Goal: Task Accomplishment & Management: Manage account settings

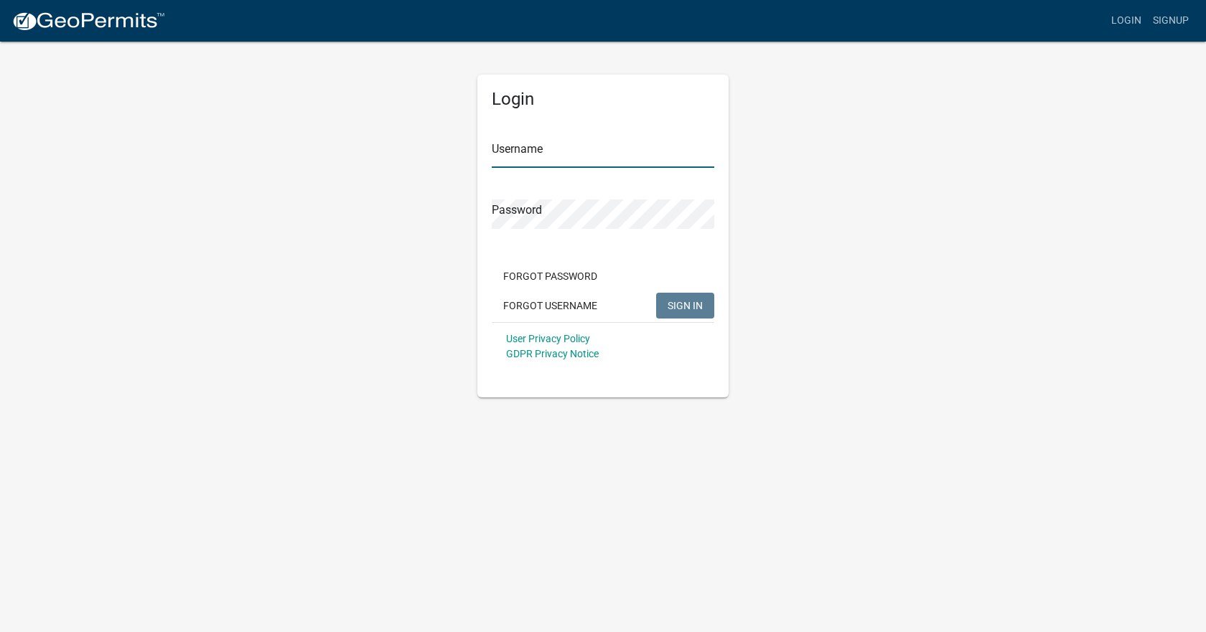
type input "[EMAIL_ADDRESS][DOMAIN_NAME]"
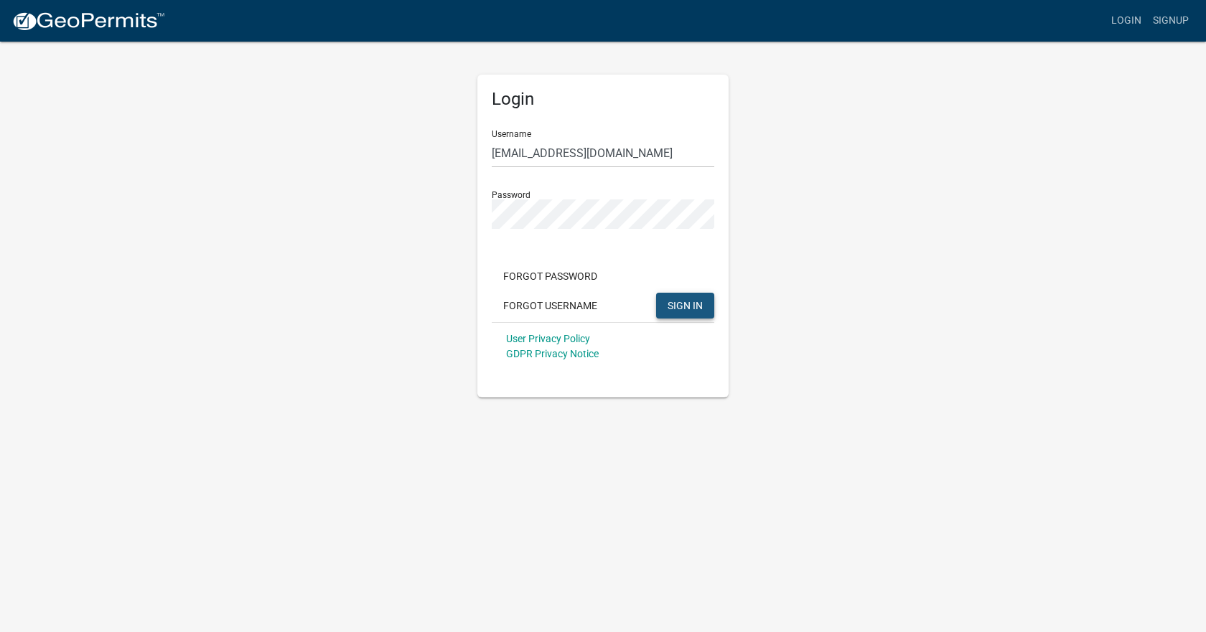
click at [695, 308] on span "SIGN IN" at bounding box center [685, 304] width 35 height 11
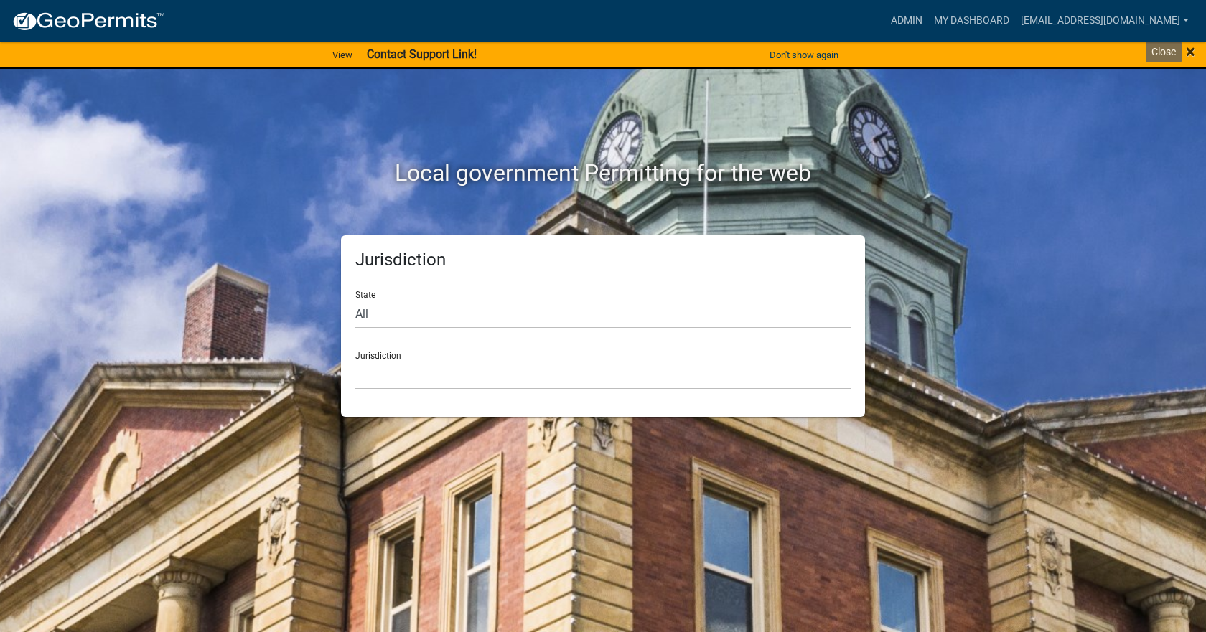
click at [1194, 53] on span "×" at bounding box center [1190, 52] width 9 height 20
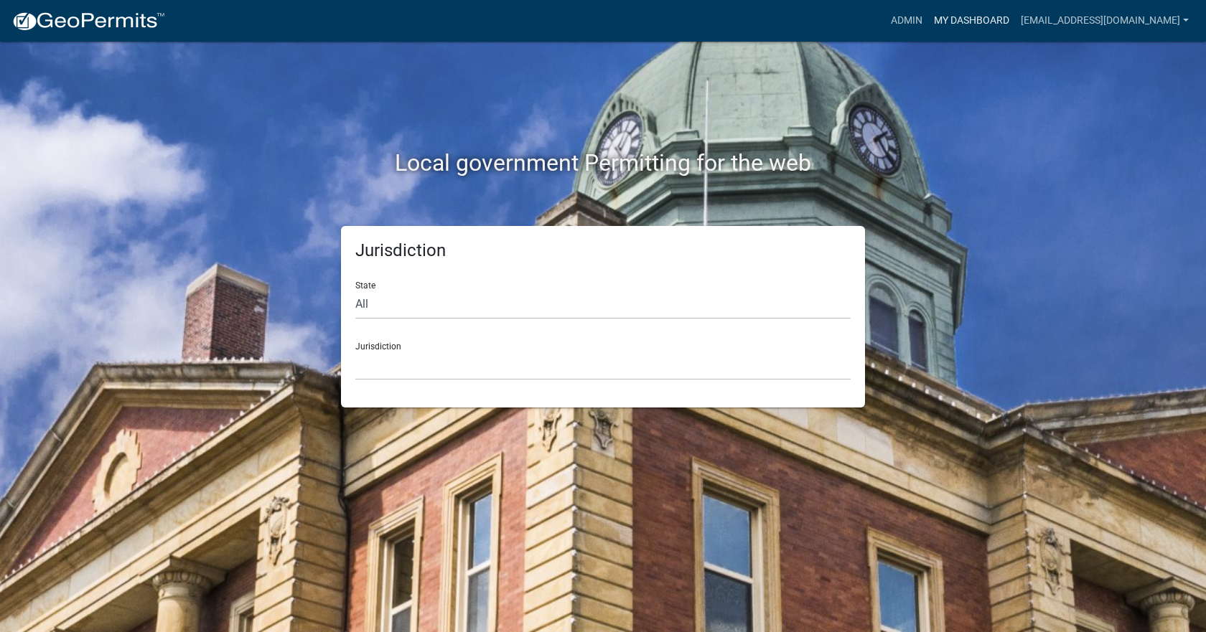
click at [973, 17] on link "My Dashboard" at bounding box center [971, 20] width 87 height 27
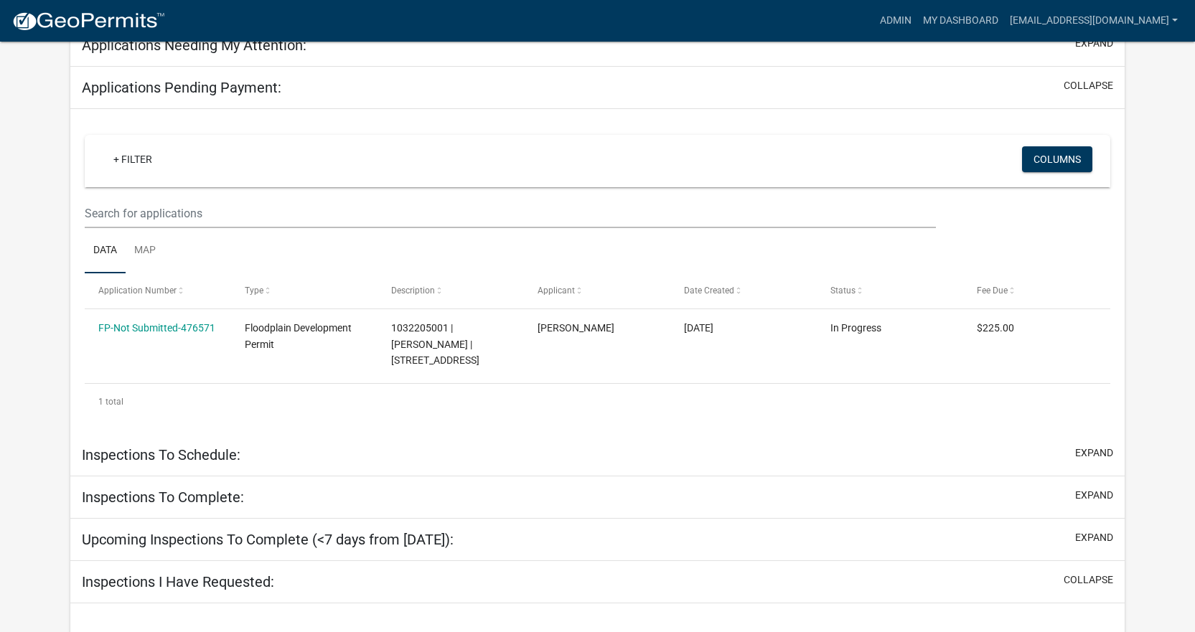
scroll to position [287, 0]
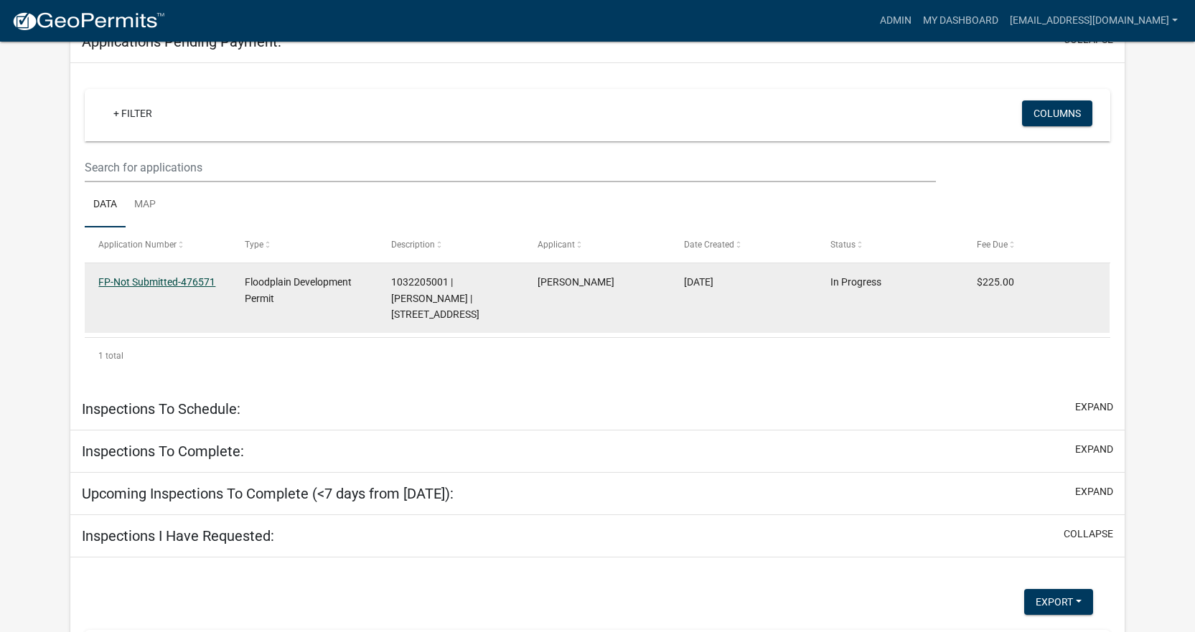
click at [151, 284] on link "FP-Not Submitted-476571" at bounding box center [156, 281] width 117 height 11
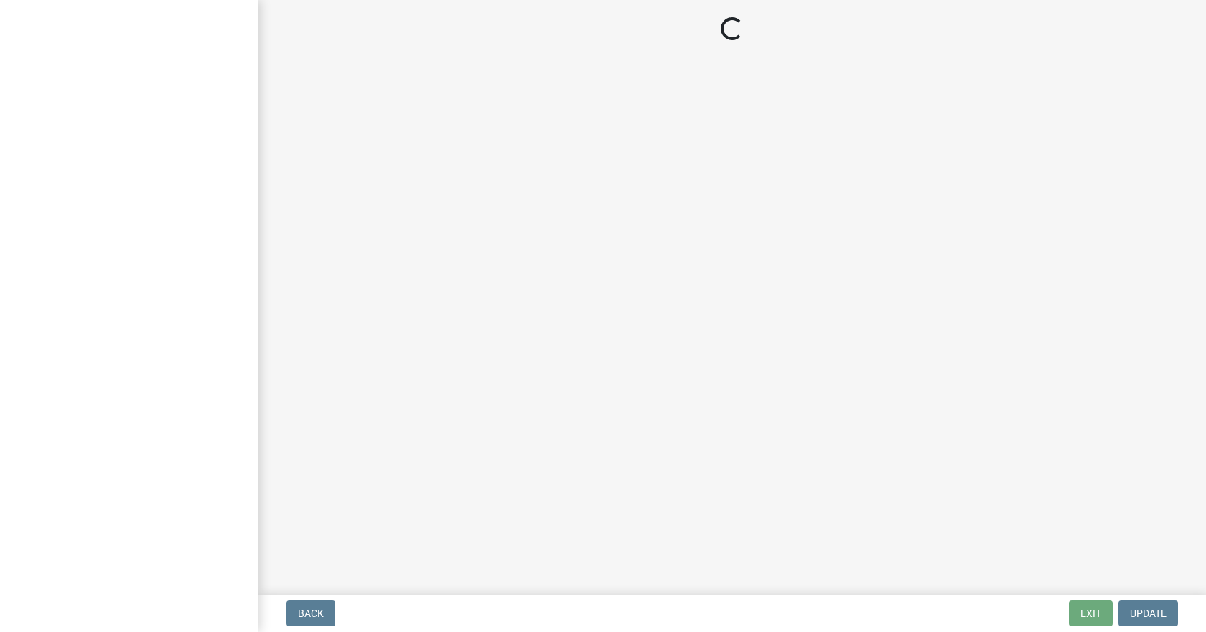
select select "3: 3"
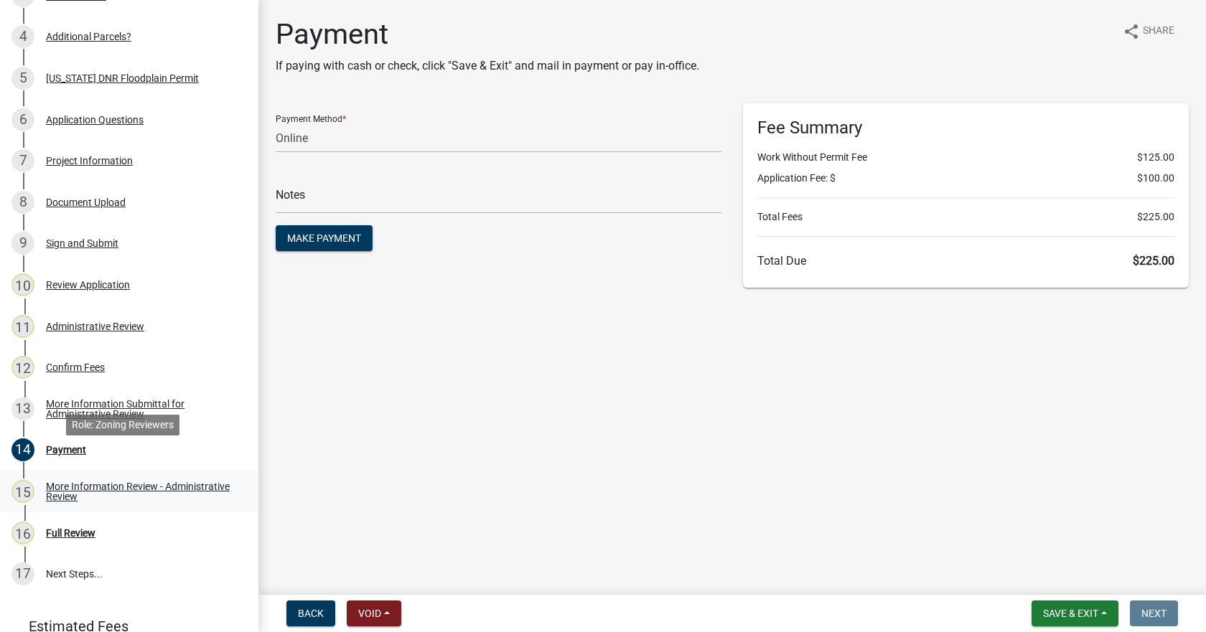
scroll to position [359, 0]
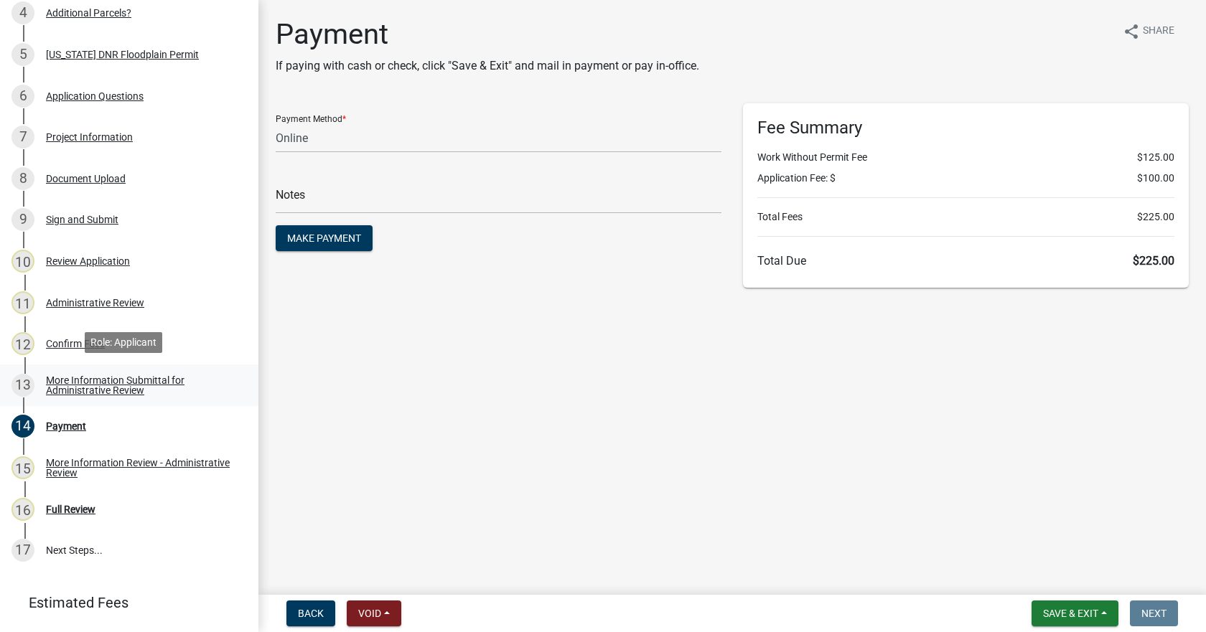
click at [64, 384] on div "More Information Submittal for Administrative Review" at bounding box center [141, 385] width 190 height 20
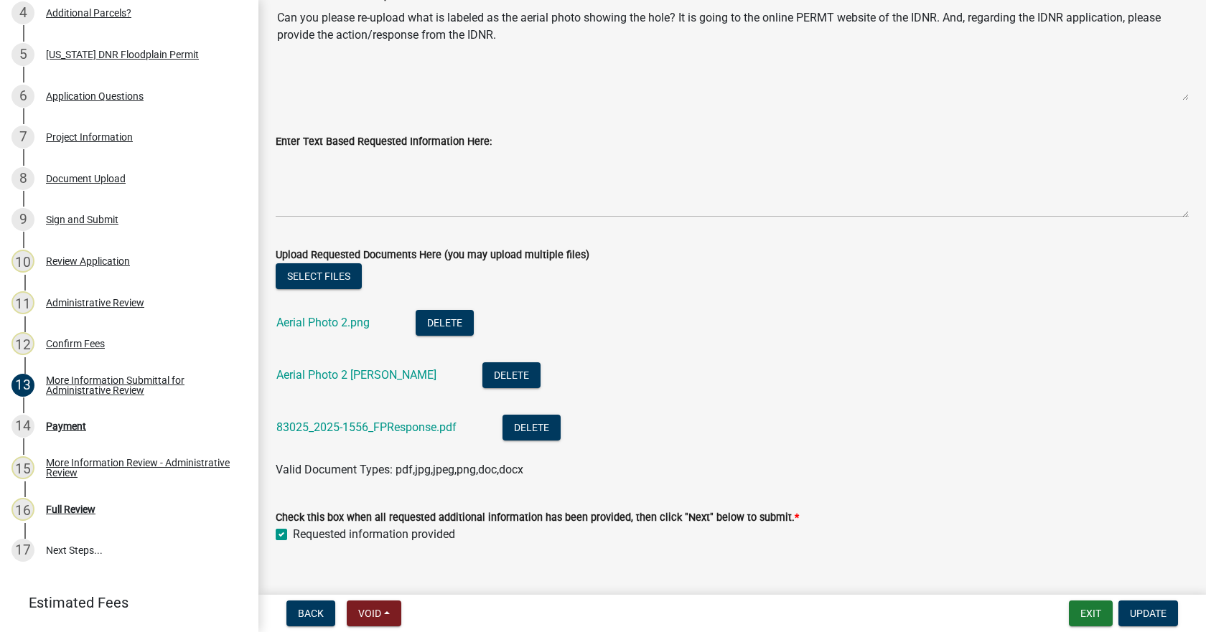
scroll to position [137, 0]
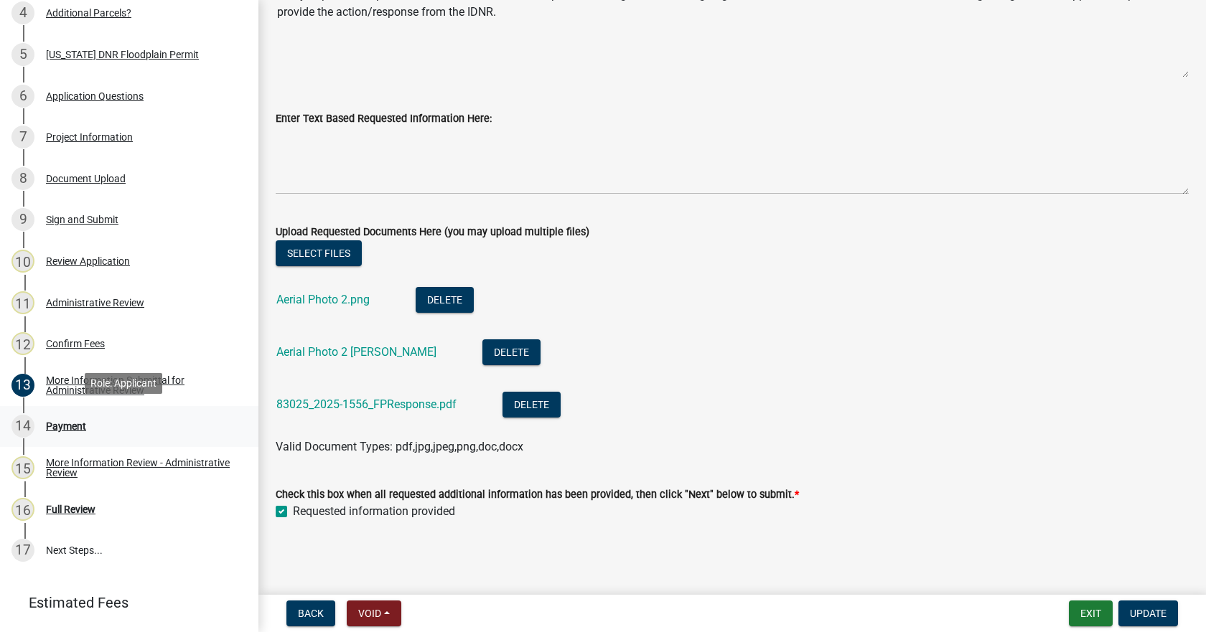
click at [67, 426] on div "Payment" at bounding box center [66, 426] width 40 height 10
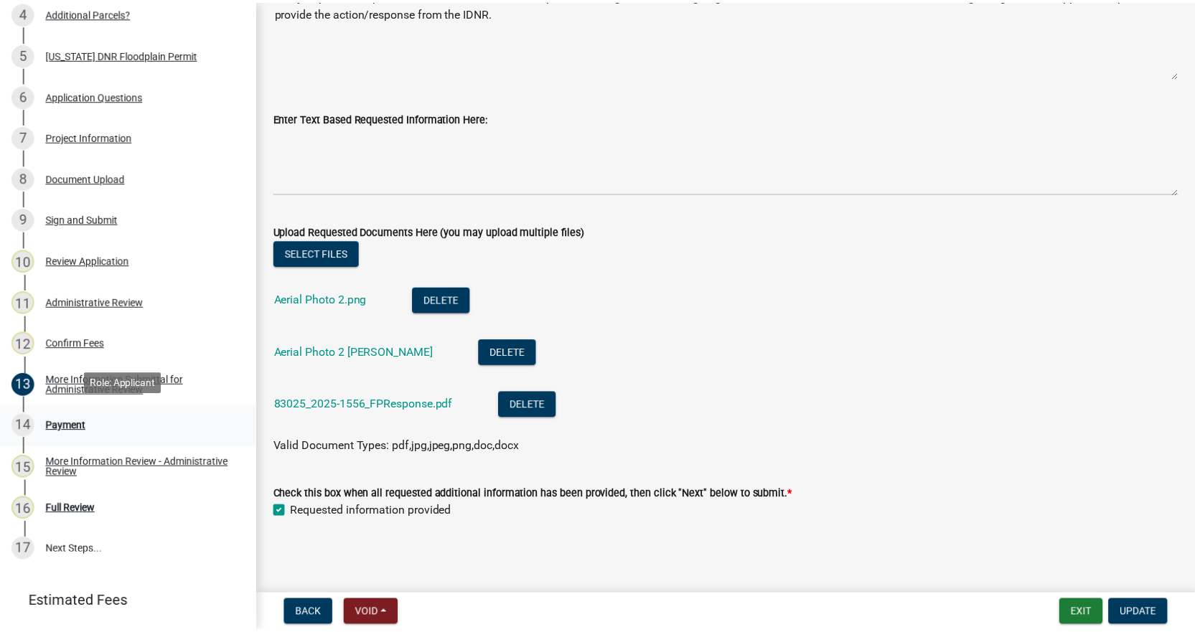
scroll to position [0, 0]
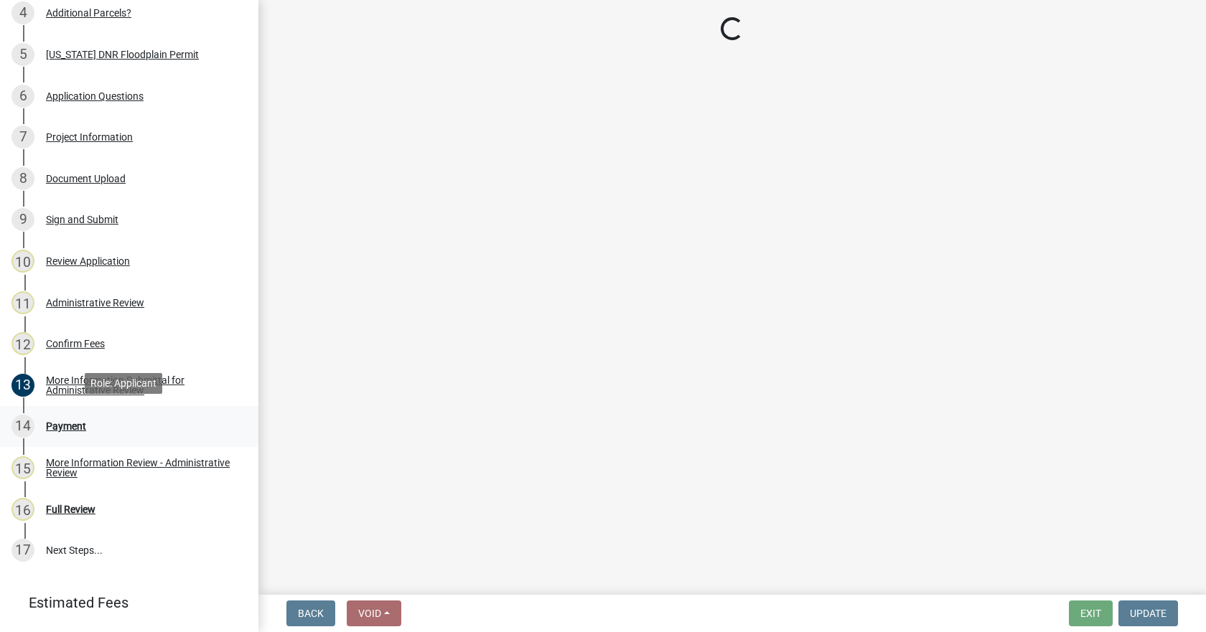
select select "3: 3"
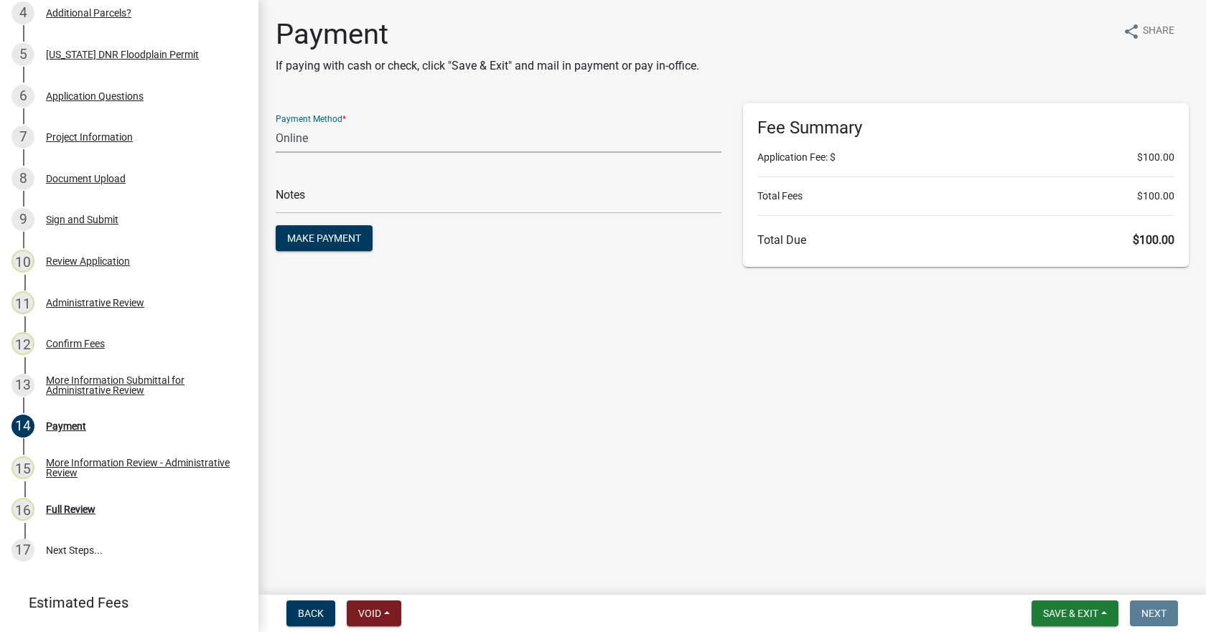
click at [312, 144] on select "Credit Card POS Check Cash Online" at bounding box center [499, 137] width 446 height 29
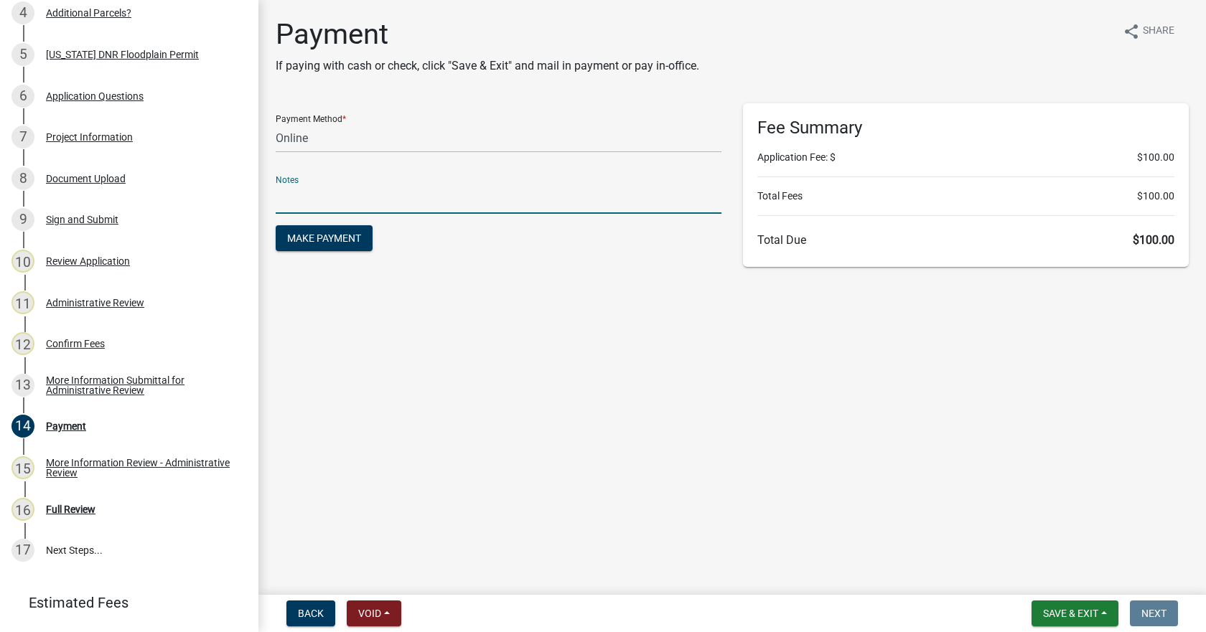
click at [314, 198] on input "text" at bounding box center [499, 198] width 446 height 29
click at [314, 197] on input "text" at bounding box center [499, 198] width 446 height 29
click at [329, 133] on select "Credit Card POS Check Cash Online" at bounding box center [499, 137] width 446 height 29
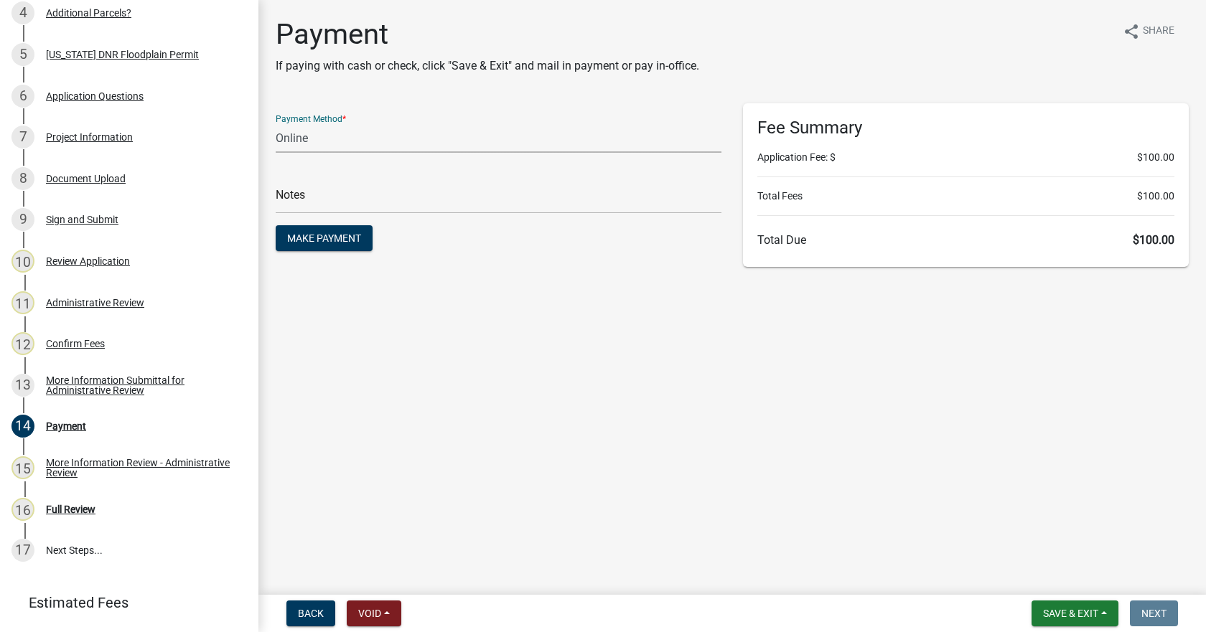
click at [328, 133] on select "Credit Card POS Check Cash Online" at bounding box center [499, 137] width 446 height 29
click at [53, 339] on div "Confirm Fees" at bounding box center [75, 344] width 59 height 10
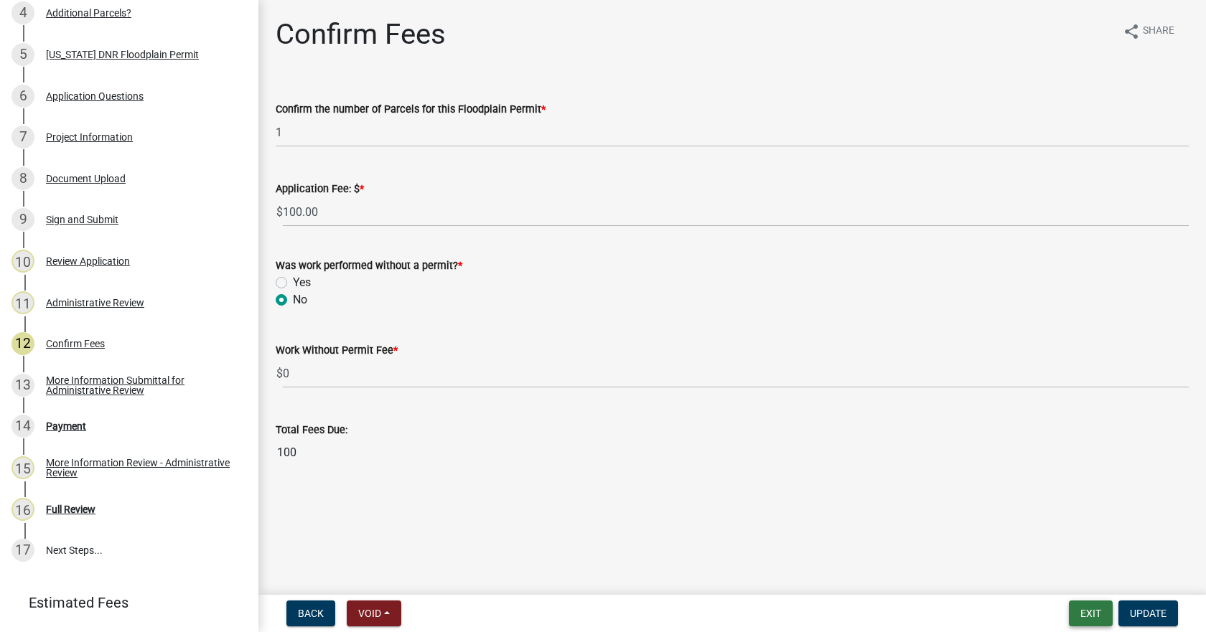
click at [1099, 611] on button "Exit" at bounding box center [1091, 614] width 44 height 26
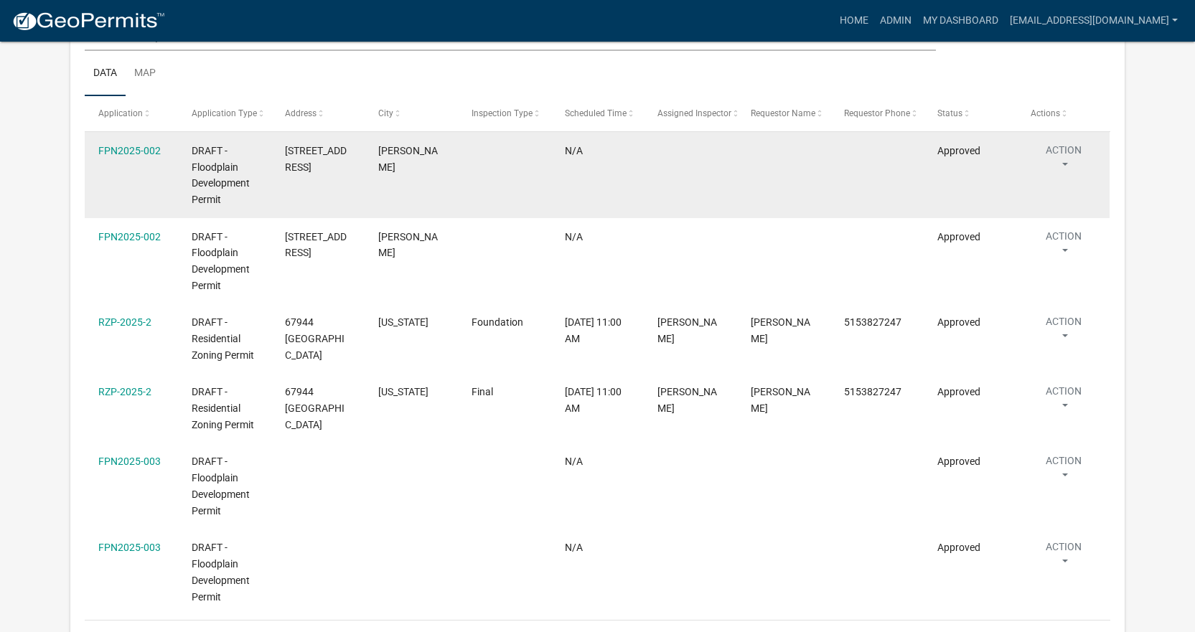
scroll to position [1419, 0]
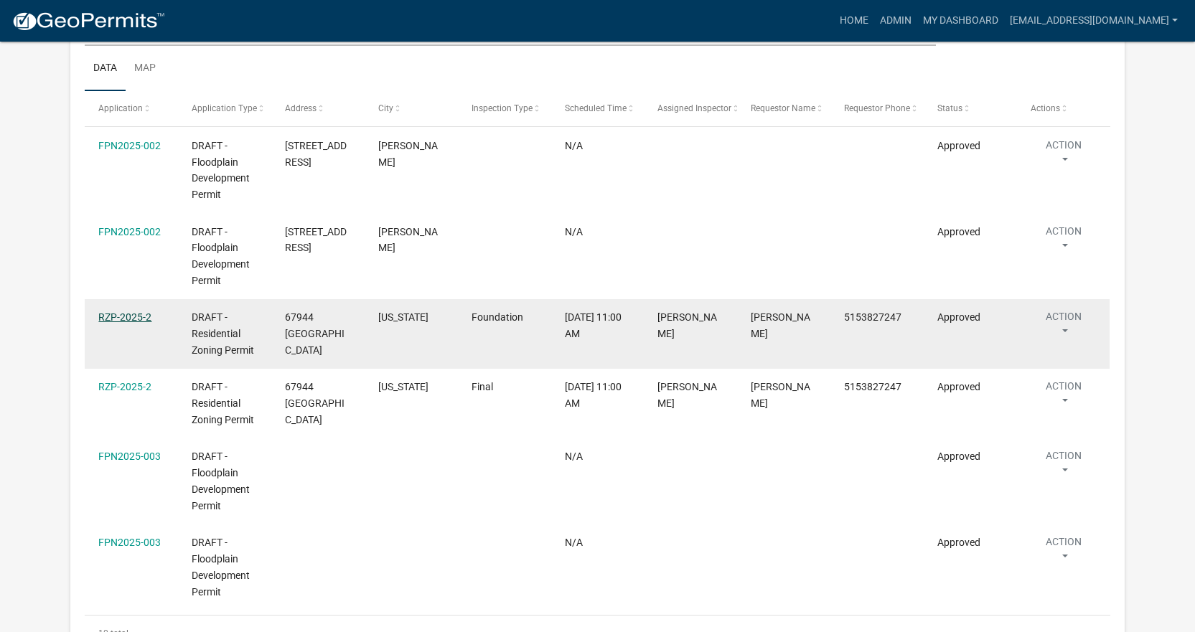
click at [144, 312] on link "RZP-2025-2" at bounding box center [124, 317] width 53 height 11
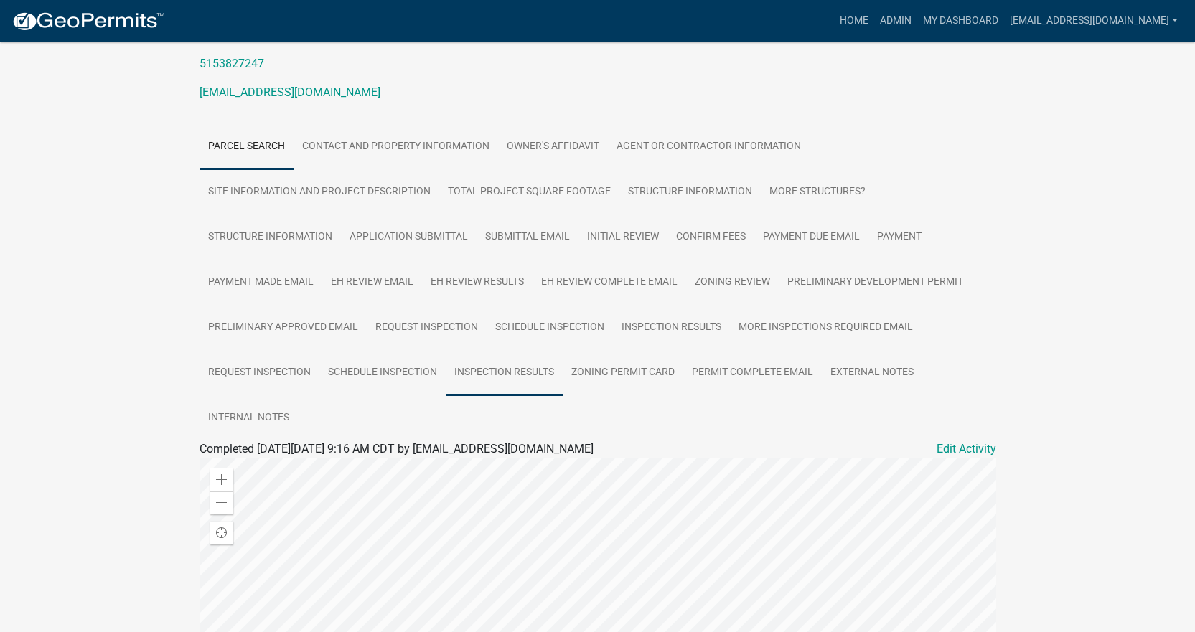
scroll to position [144, 0]
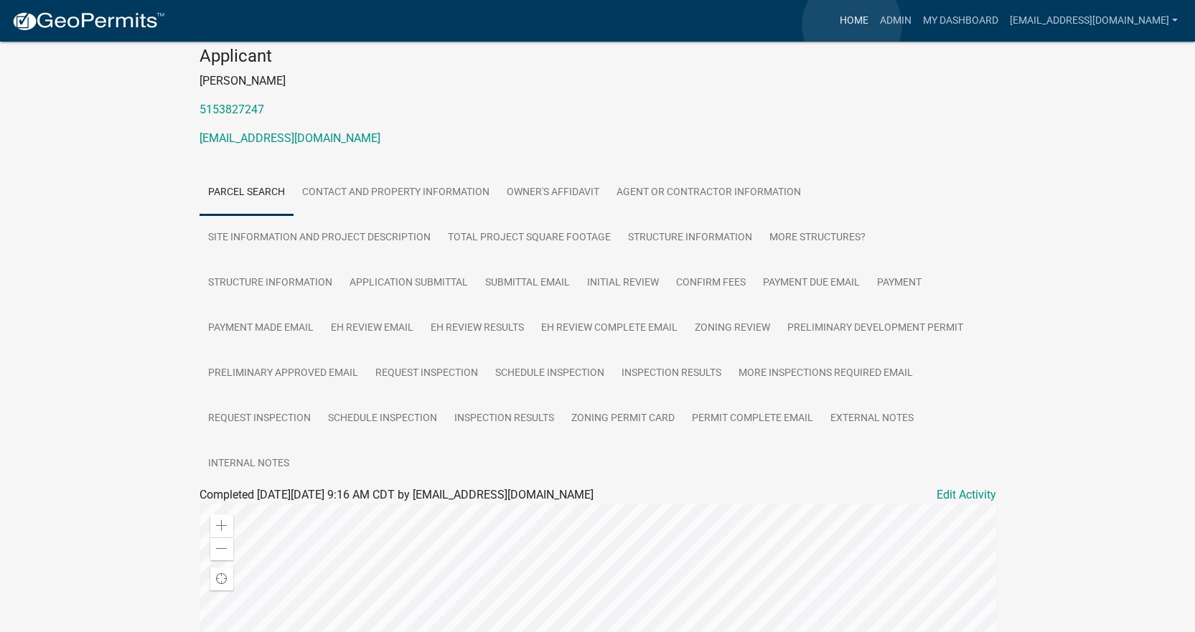
click at [852, 25] on link "Home" at bounding box center [854, 20] width 40 height 27
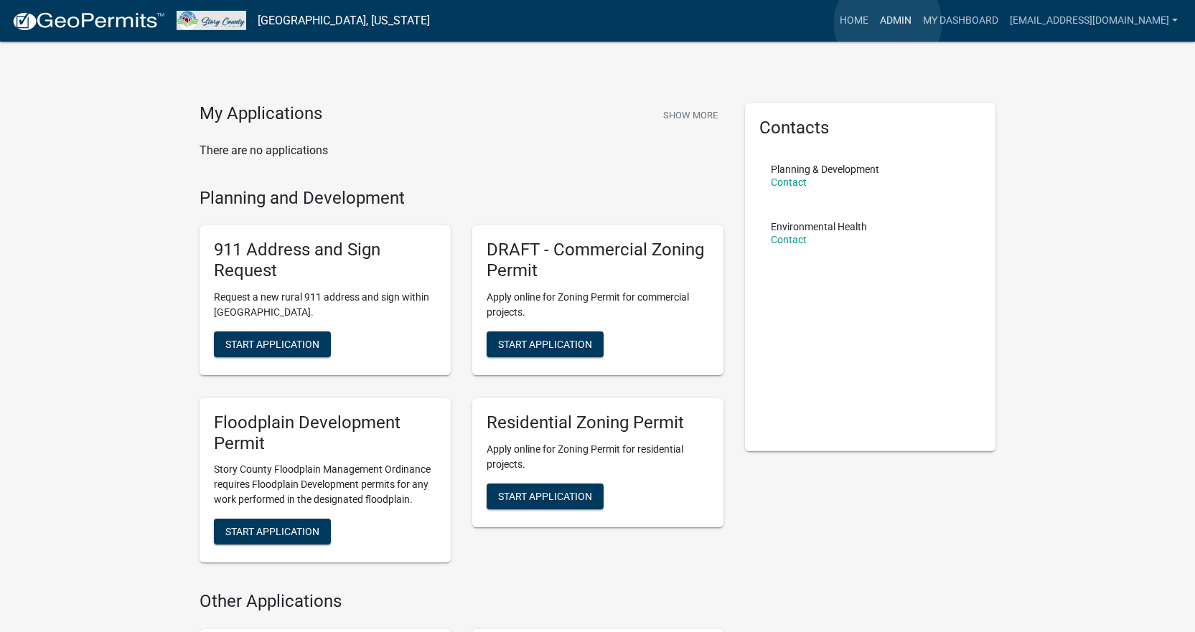
click at [888, 23] on link "Admin" at bounding box center [895, 20] width 43 height 27
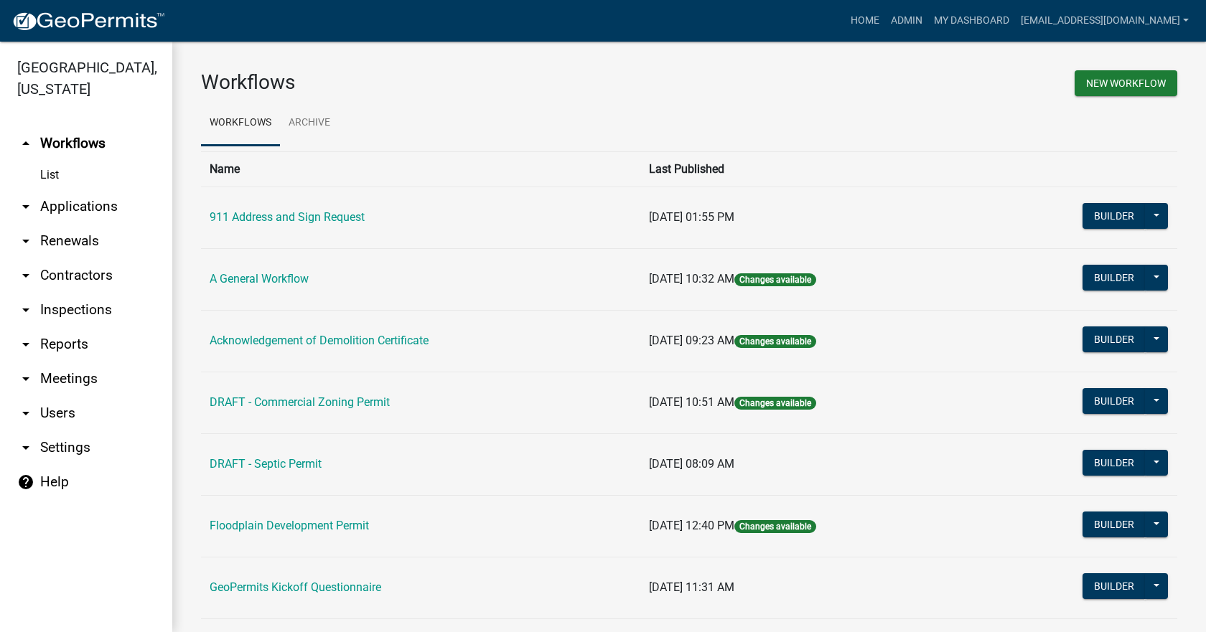
click at [39, 190] on link "arrow_drop_down Applications" at bounding box center [86, 207] width 172 height 34
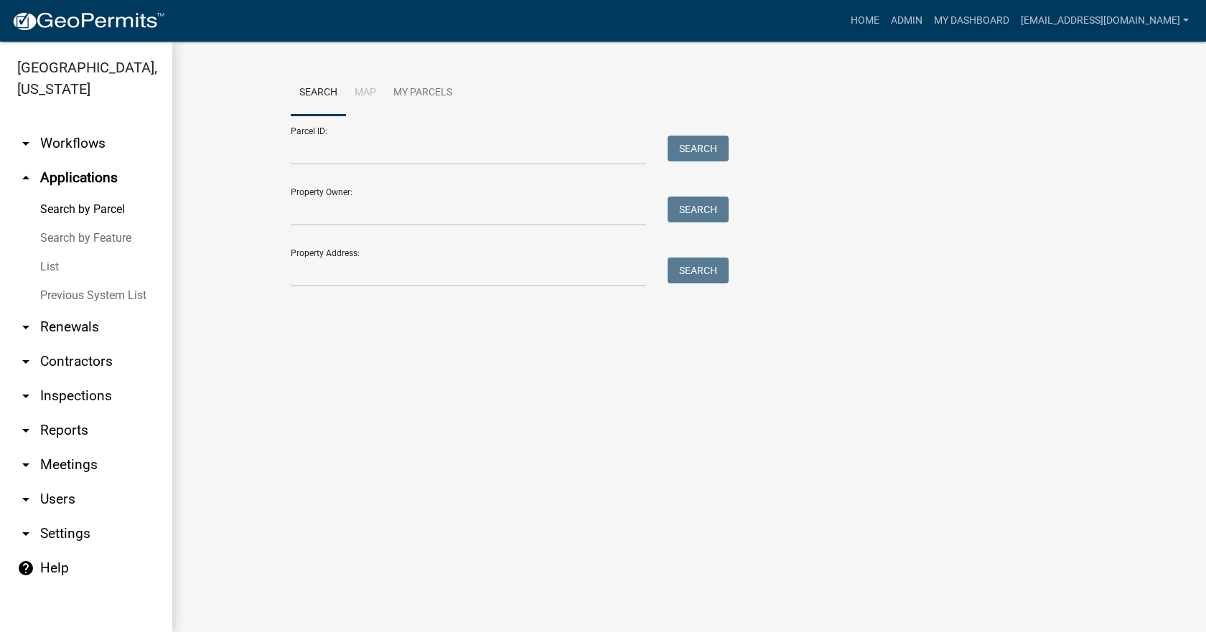
click at [50, 253] on link "List" at bounding box center [86, 267] width 172 height 29
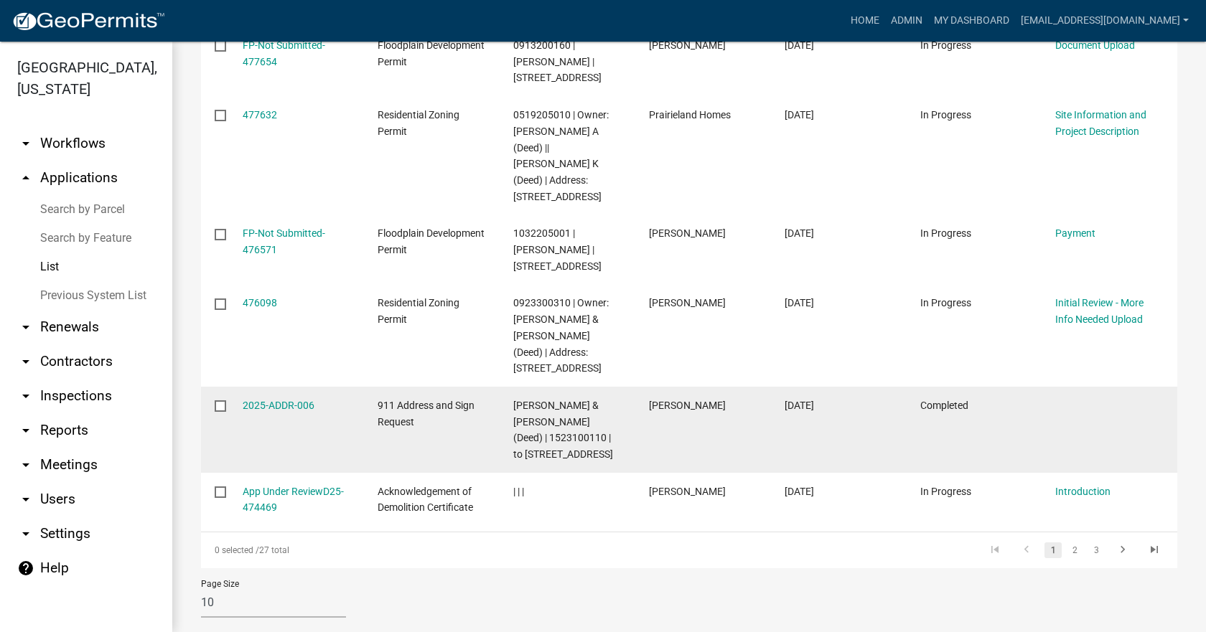
scroll to position [560, 0]
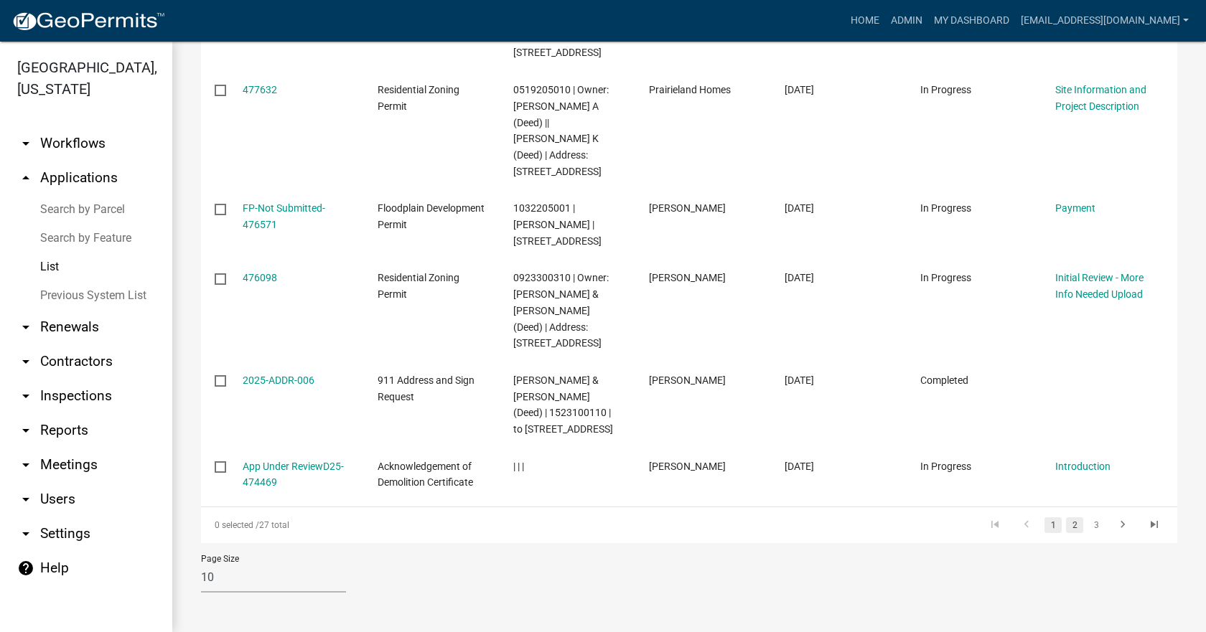
click at [1066, 528] on link "2" at bounding box center [1074, 526] width 17 height 16
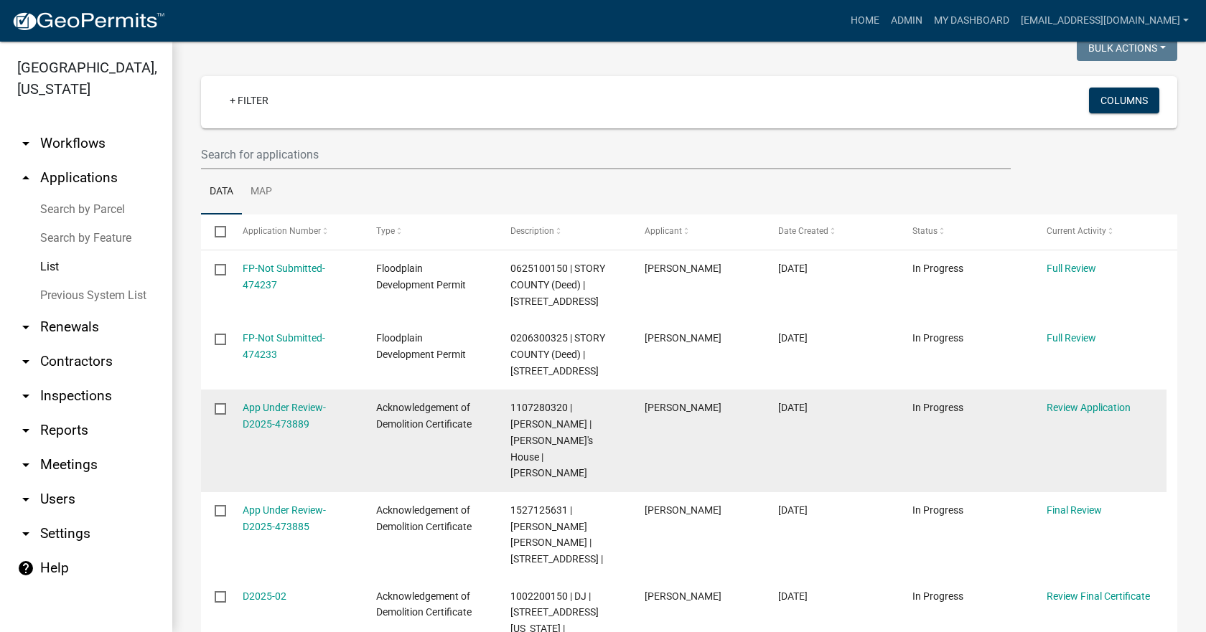
scroll to position [57, 0]
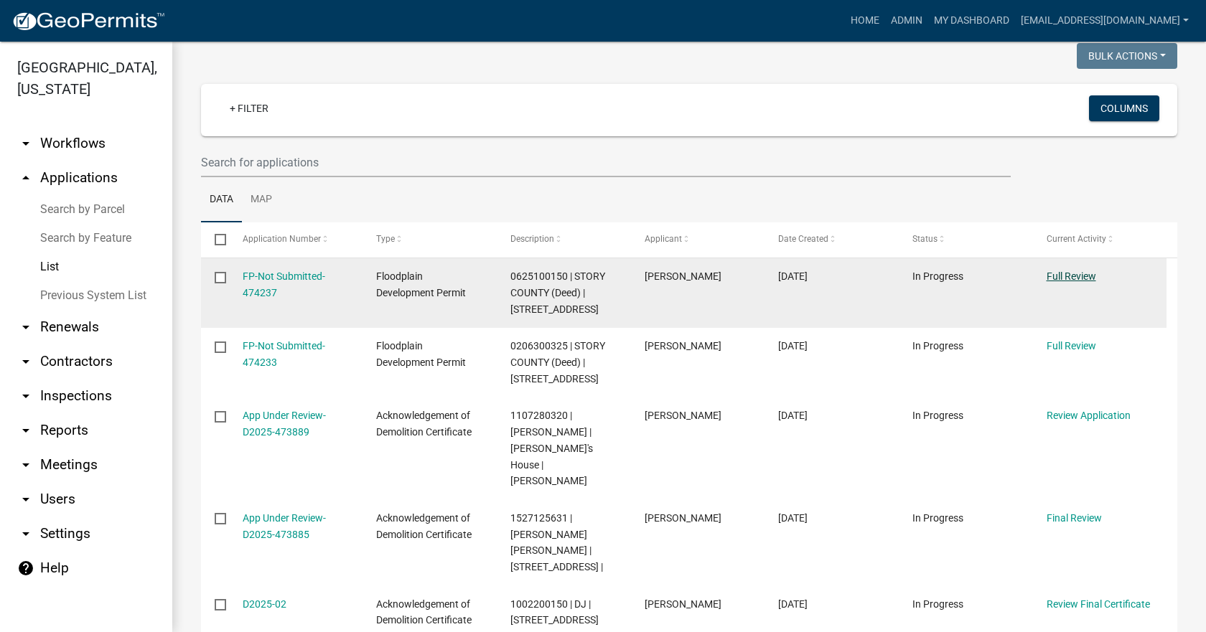
click at [1074, 273] on link "Full Review" at bounding box center [1072, 276] width 50 height 11
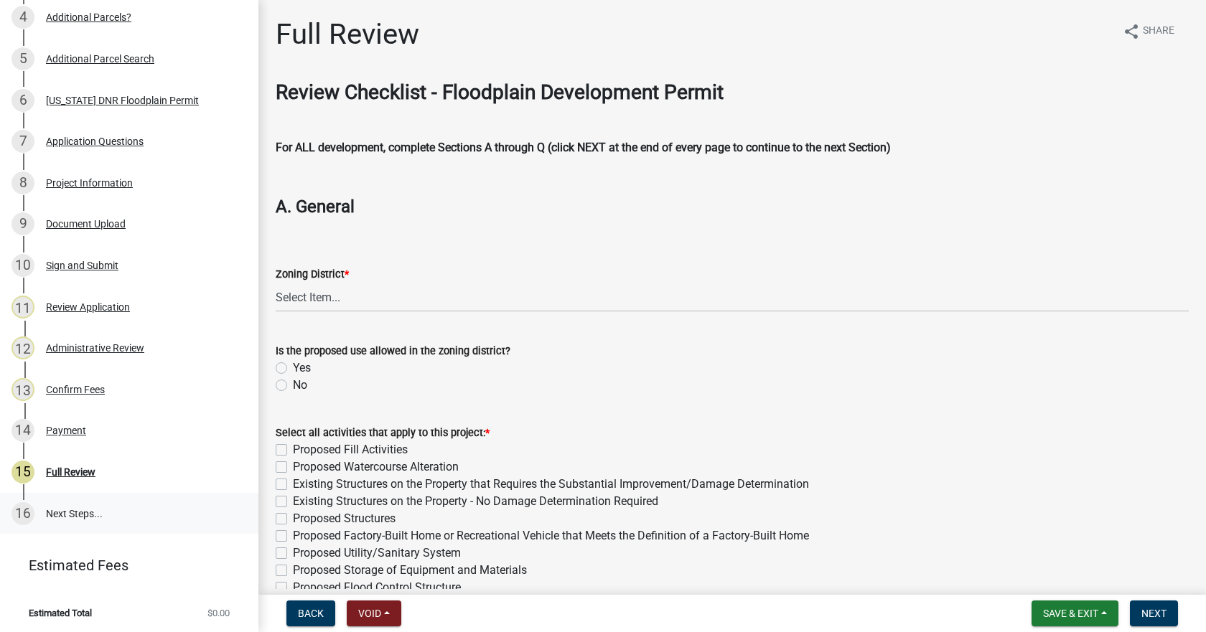
click at [65, 510] on link "16 Next Steps..." at bounding box center [129, 514] width 258 height 42
